Goal: Task Accomplishment & Management: Manage account settings

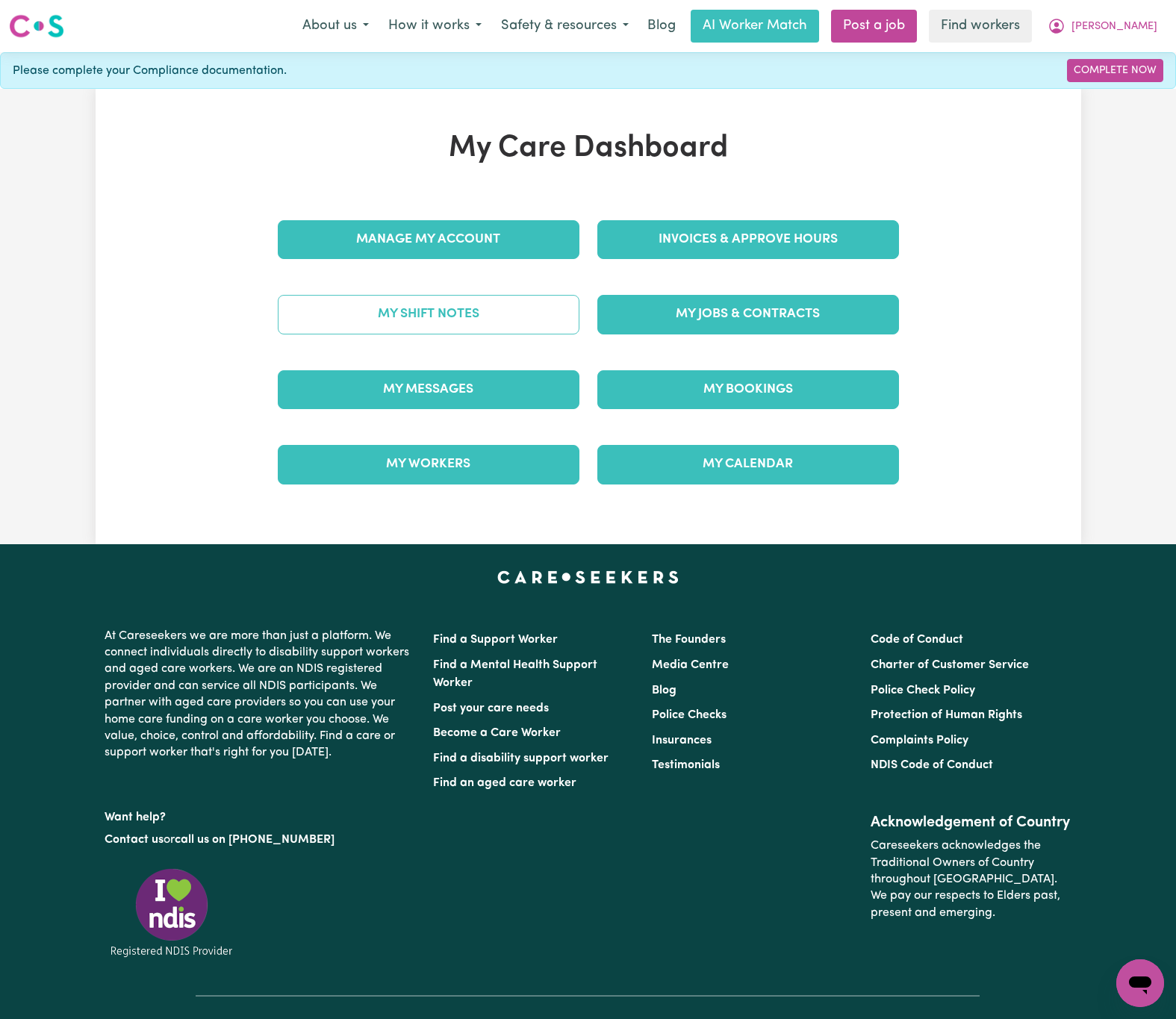
click at [551, 310] on link "My Shift Notes" at bounding box center [428, 315] width 302 height 39
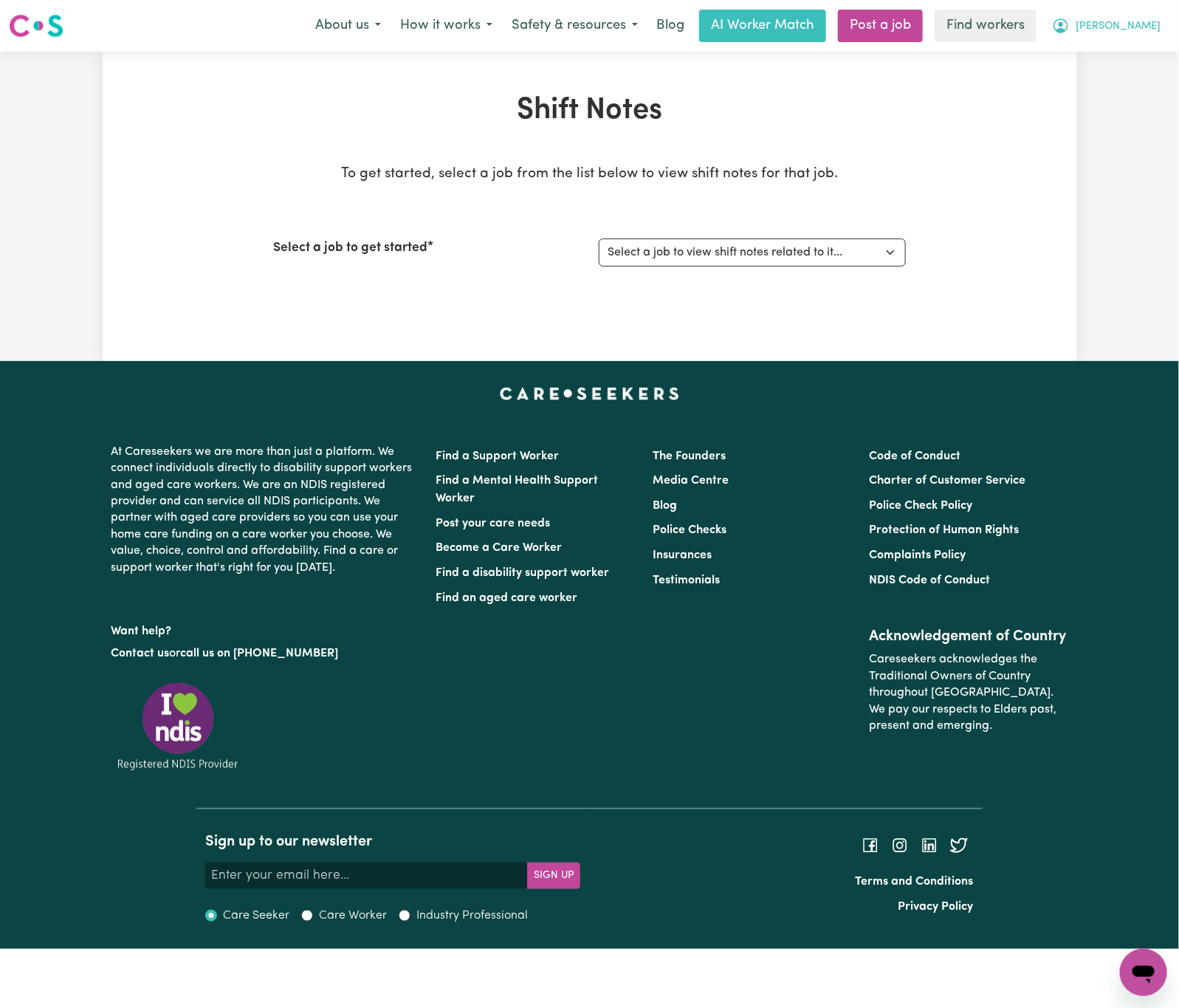
click at [1150, 27] on span "[PERSON_NAME]" at bounding box center [1118, 27] width 85 height 16
click at [1145, 56] on link "My Dashboard" at bounding box center [1111, 57] width 116 height 28
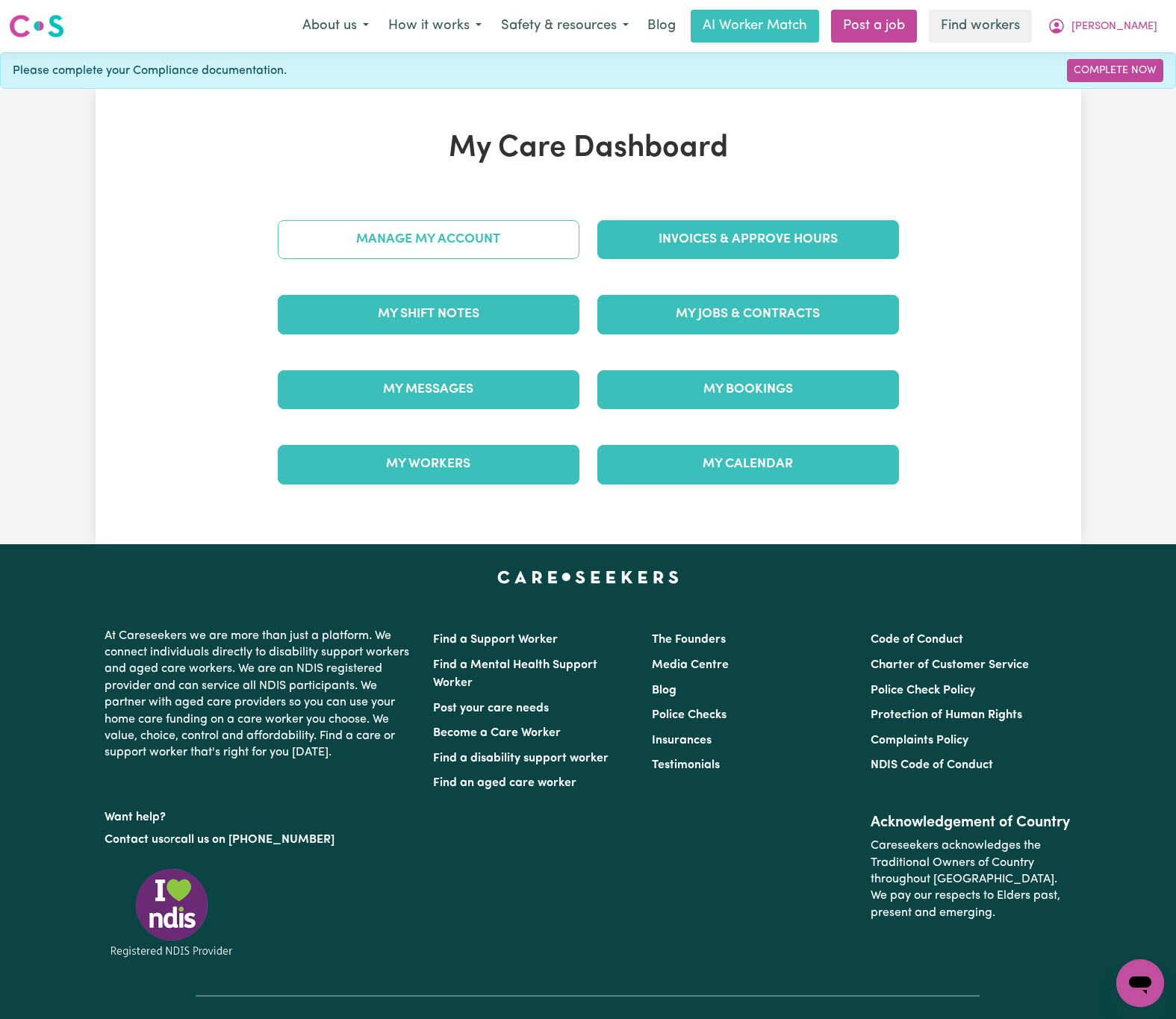
click at [457, 253] on link "Manage My Account" at bounding box center [428, 240] width 302 height 39
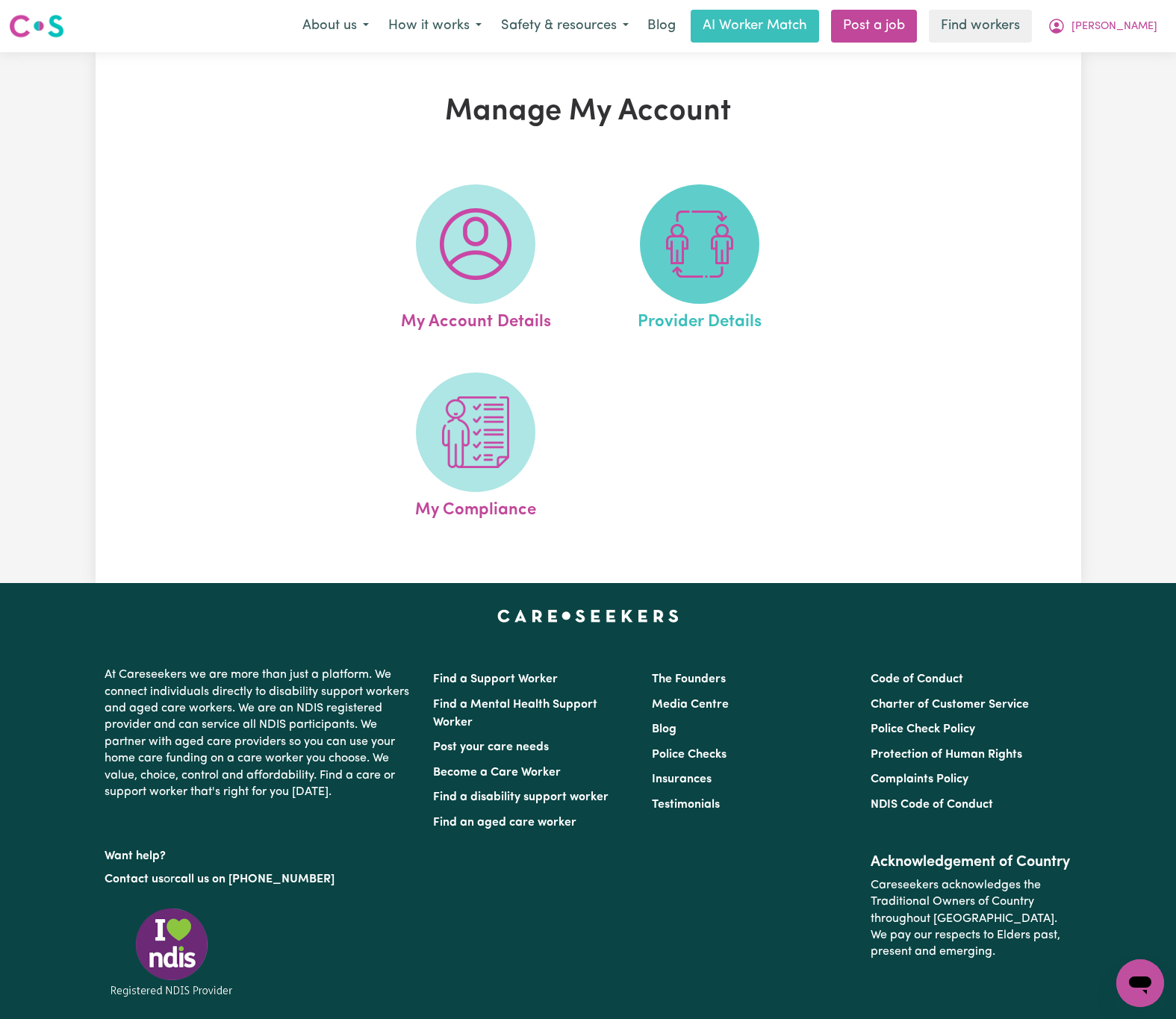
click at [749, 267] on span at bounding box center [700, 244] width 119 height 119
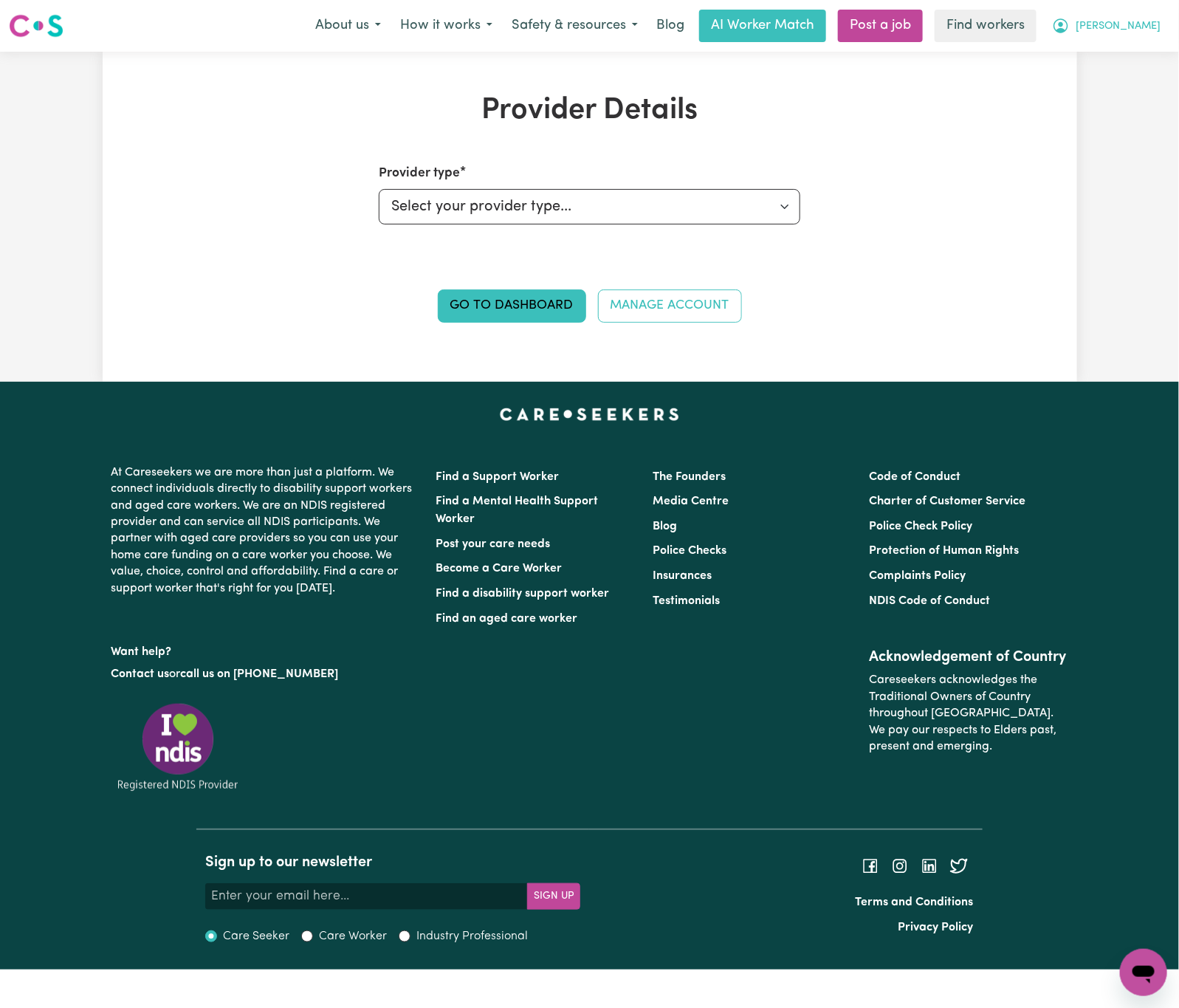
click at [1135, 34] on span "[PERSON_NAME]" at bounding box center [1118, 27] width 85 height 16
click at [1135, 56] on link "My Dashboard" at bounding box center [1111, 57] width 116 height 28
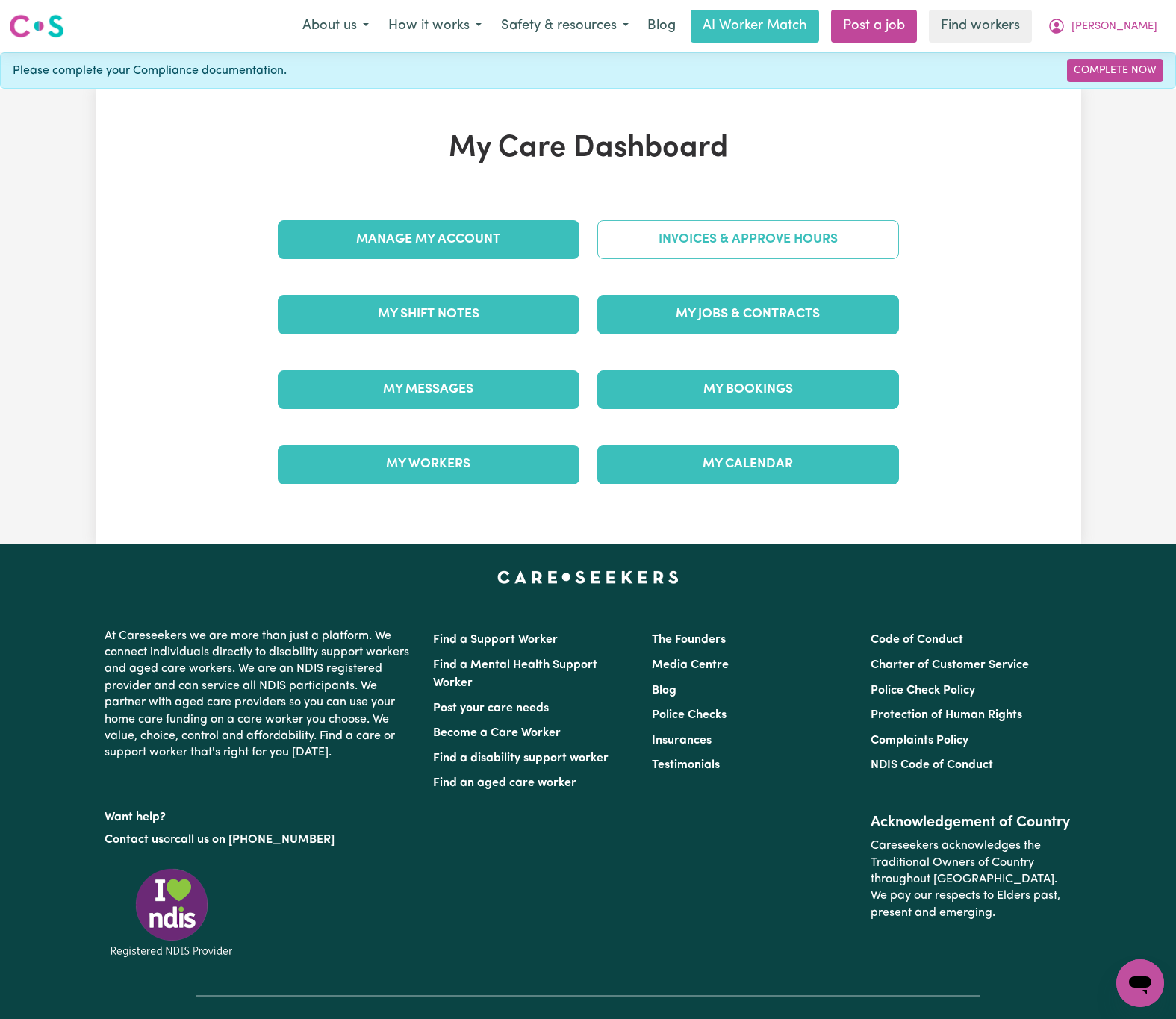
click at [845, 245] on link "Invoices & Approve Hours" at bounding box center [748, 240] width 302 height 39
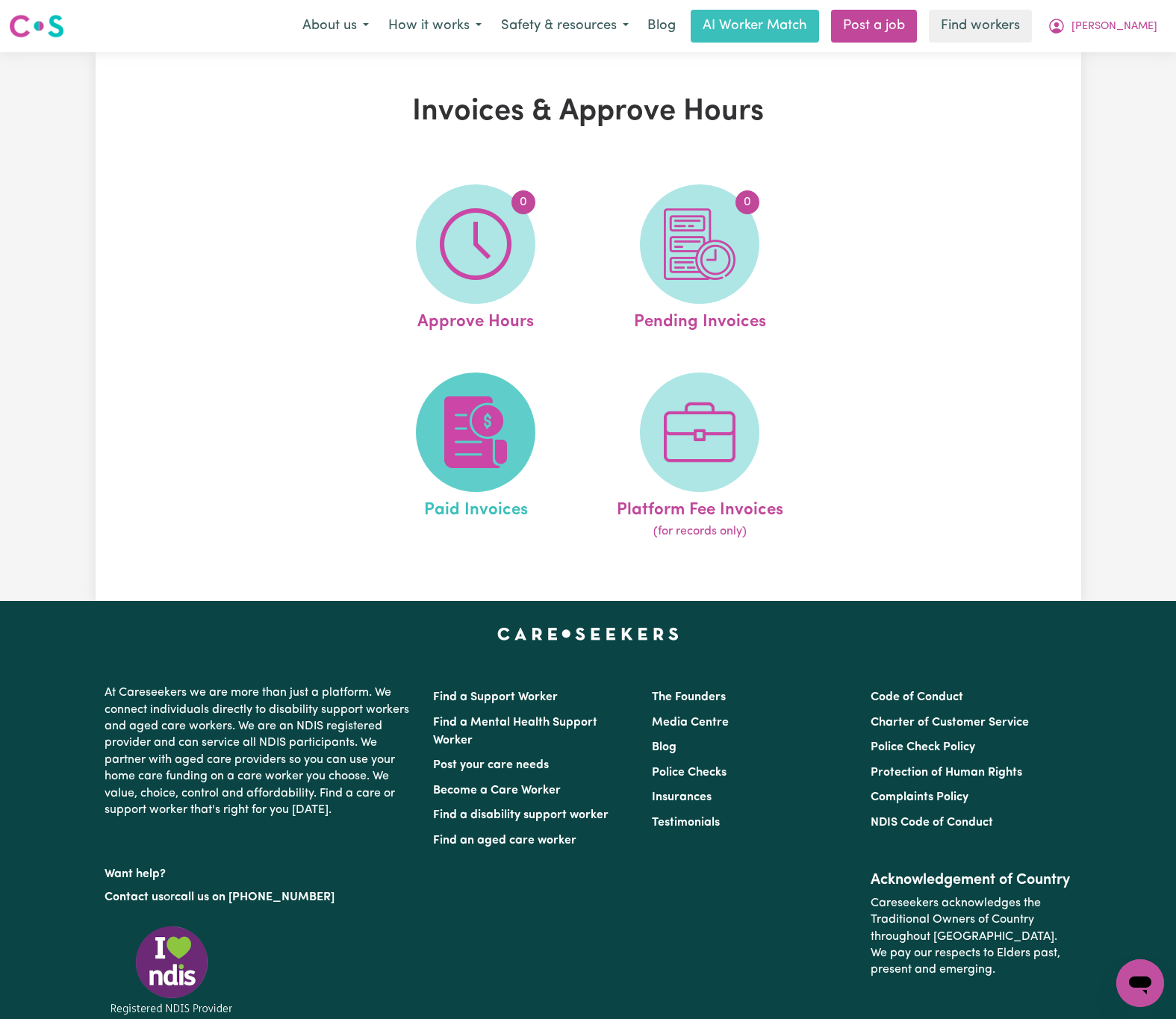
click at [500, 448] on img at bounding box center [476, 432] width 72 height 72
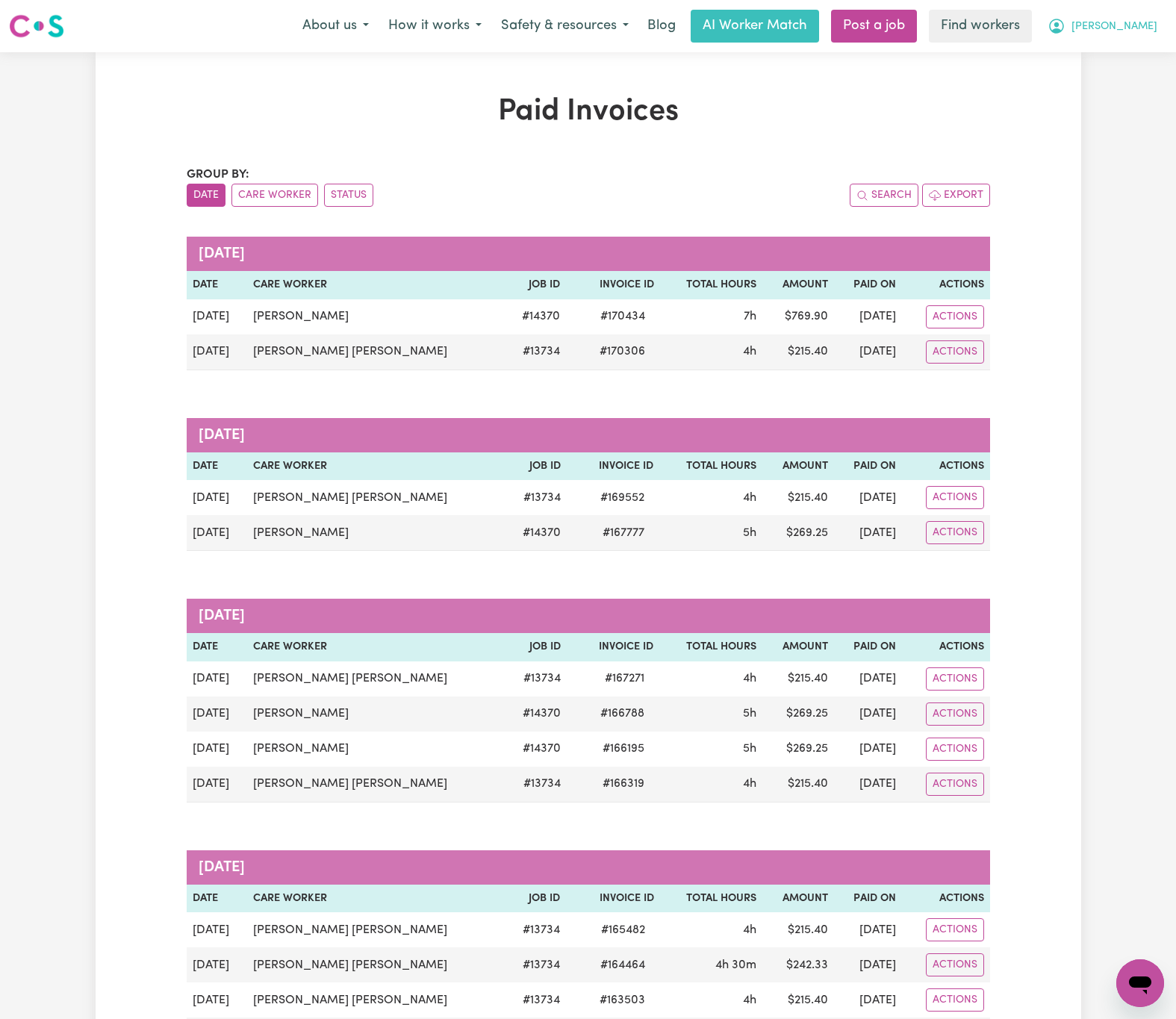
click at [1125, 18] on button "[PERSON_NAME]" at bounding box center [1102, 26] width 129 height 31
click at [1125, 92] on link "Logout" at bounding box center [1107, 86] width 118 height 29
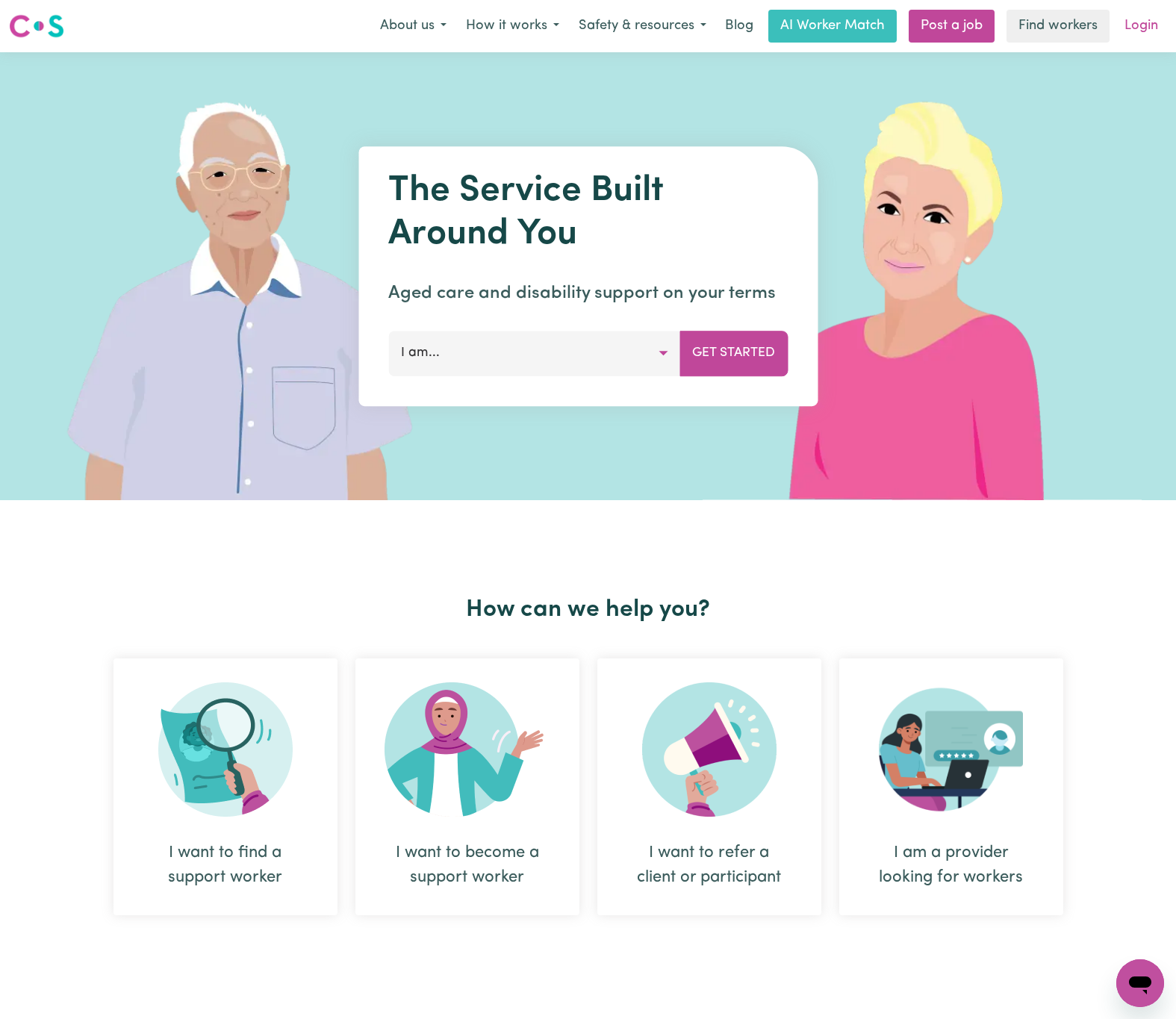
click at [1138, 12] on link "Login" at bounding box center [1141, 26] width 51 height 33
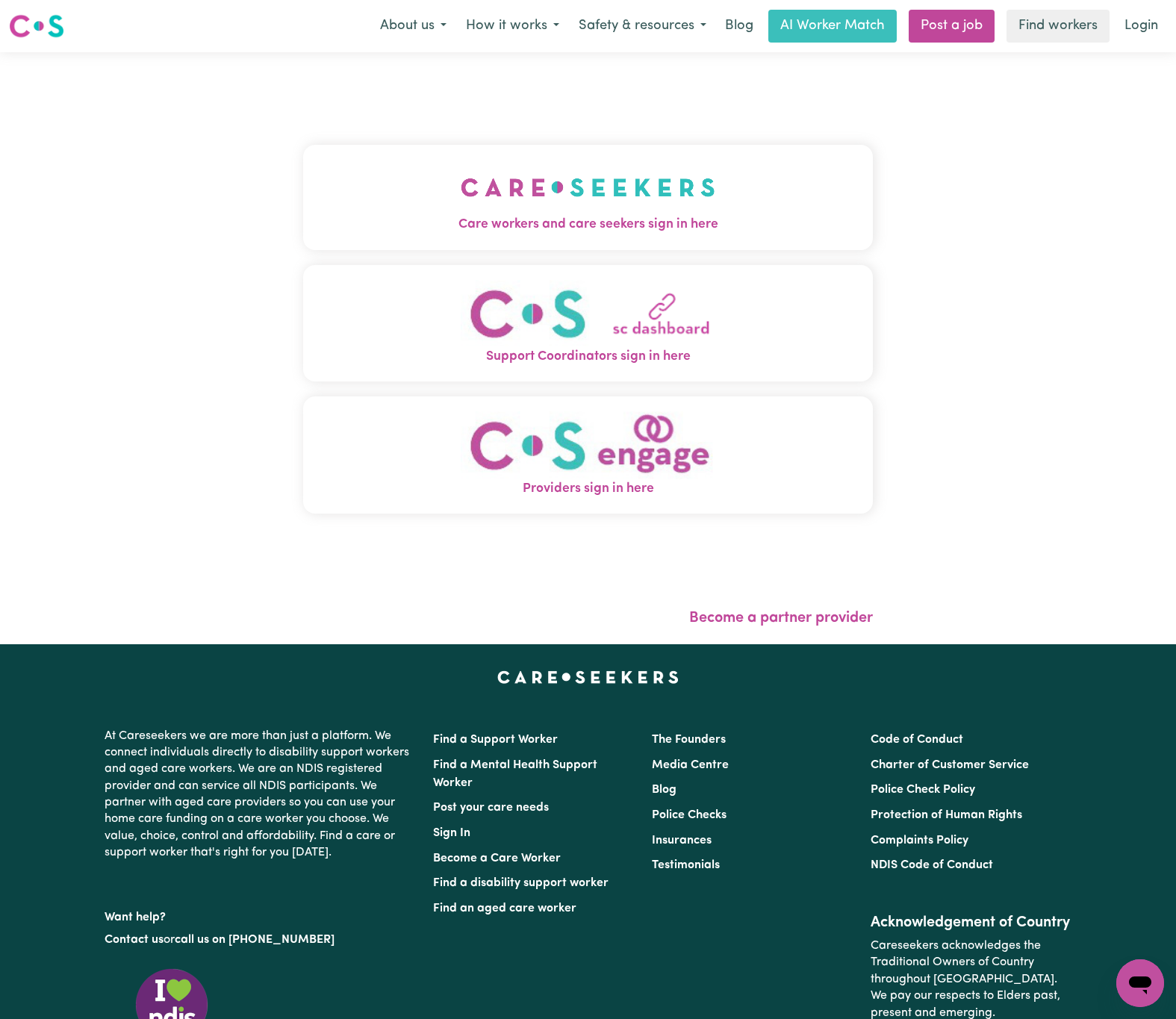
click at [461, 180] on img "Care workers and care seekers sign in here" at bounding box center [588, 188] width 255 height 56
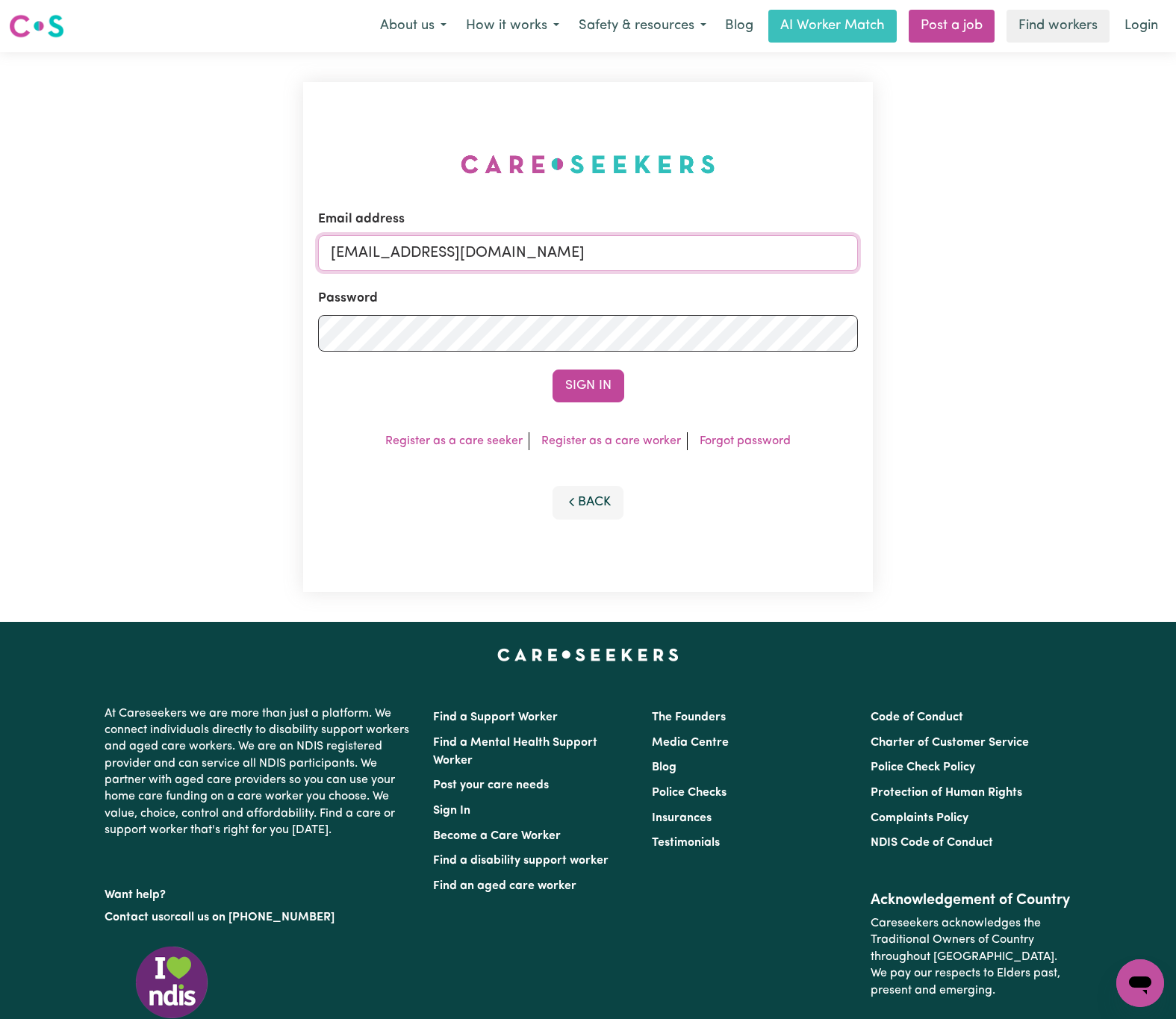
drag, startPoint x: 409, startPoint y: 247, endPoint x: 1002, endPoint y: 251, distance: 593.0
click at [1013, 256] on div "Email address [EMAIL_ADDRESS][DOMAIN_NAME] Password Sign In Register as a care …" at bounding box center [588, 337] width 1176 height 570
paste input "uceRookCH"
type input "[EMAIL_ADDRESS][DOMAIN_NAME]"
click at [552, 369] on button "Sign In" at bounding box center [588, 386] width 72 height 33
